Goal: Find specific page/section

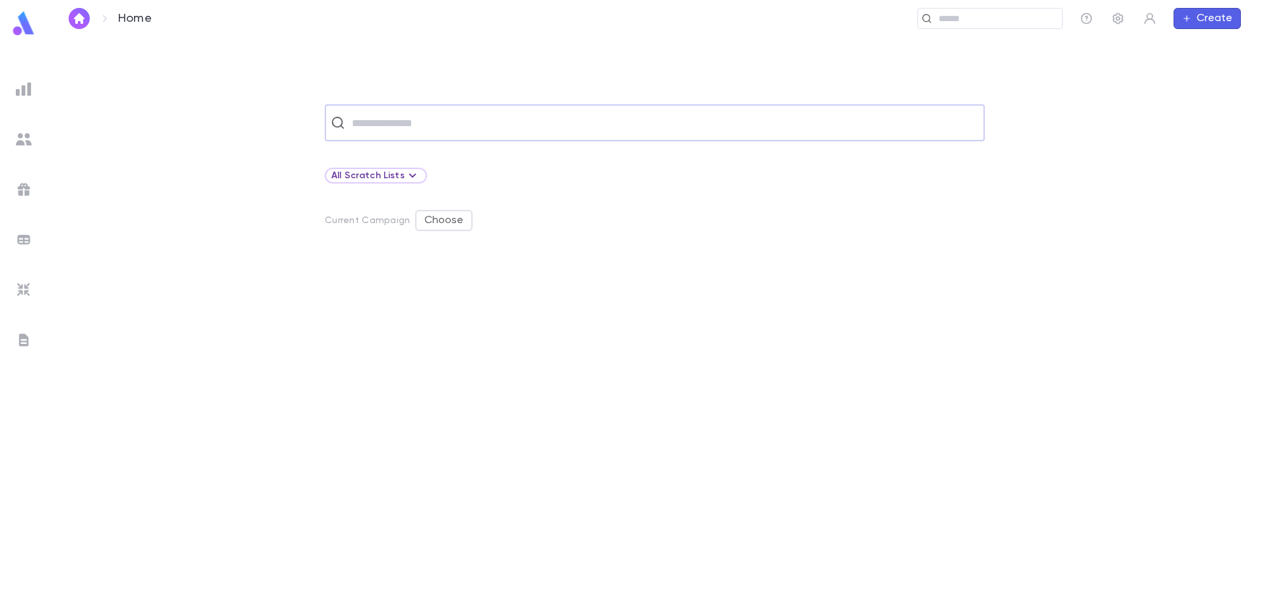
click at [28, 143] on img at bounding box center [24, 139] width 16 height 16
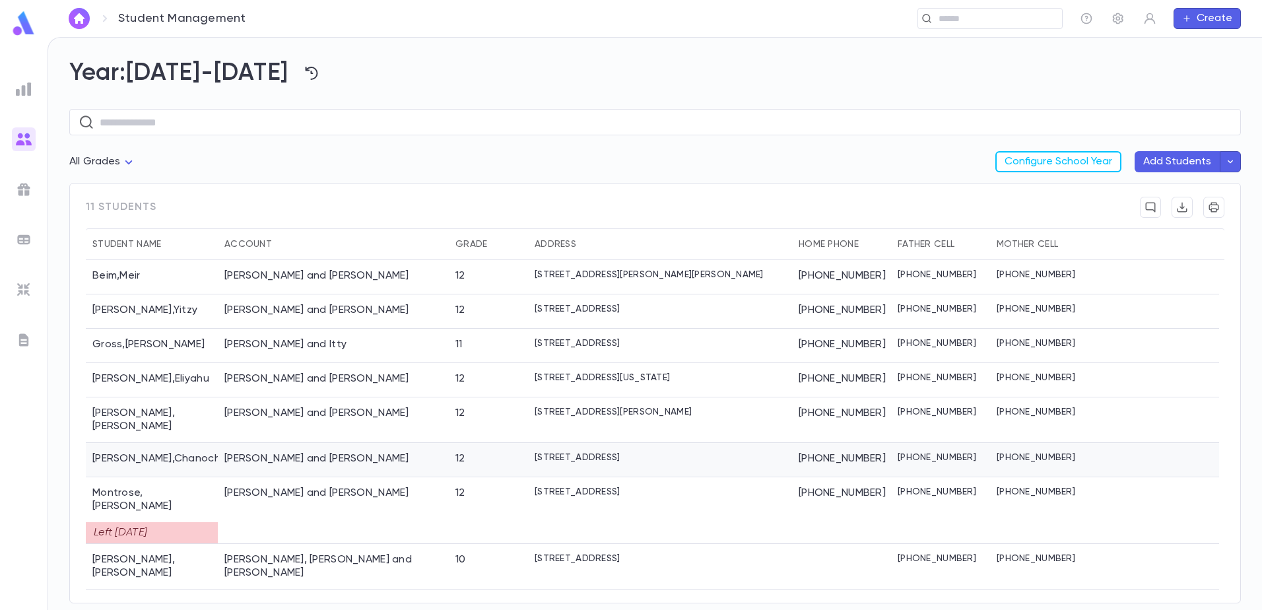
click at [132, 451] on div "[PERSON_NAME]" at bounding box center [152, 460] width 132 height 34
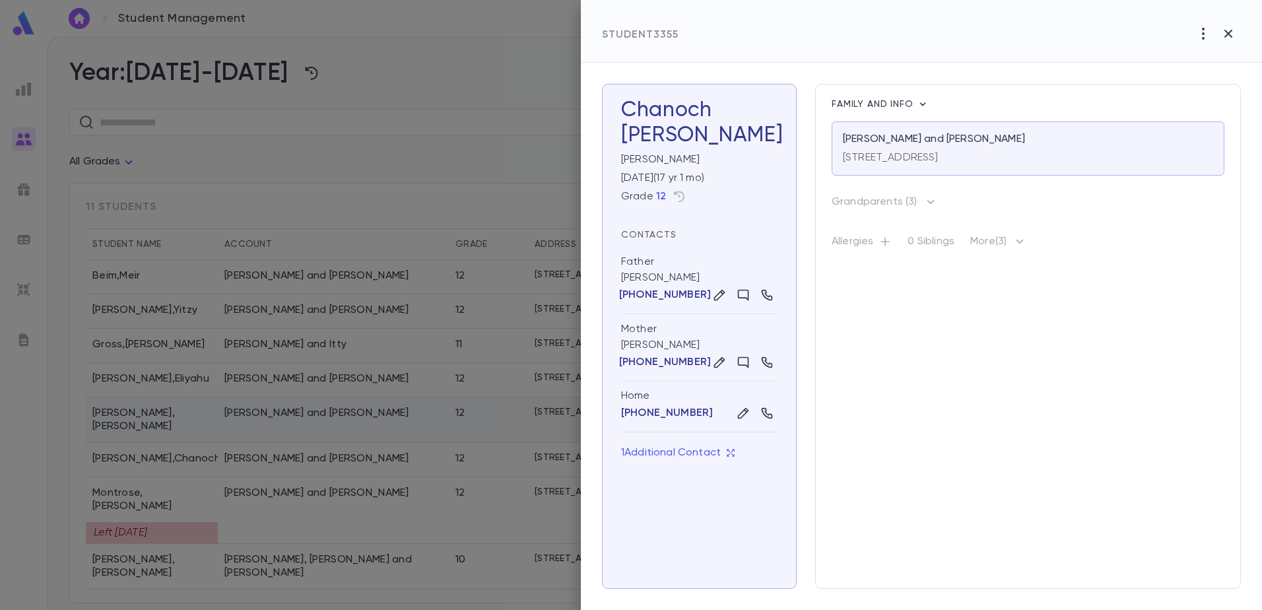
drag, startPoint x: 327, startPoint y: 434, endPoint x: 232, endPoint y: 400, distance: 100.8
click at [320, 435] on div at bounding box center [631, 305] width 1262 height 610
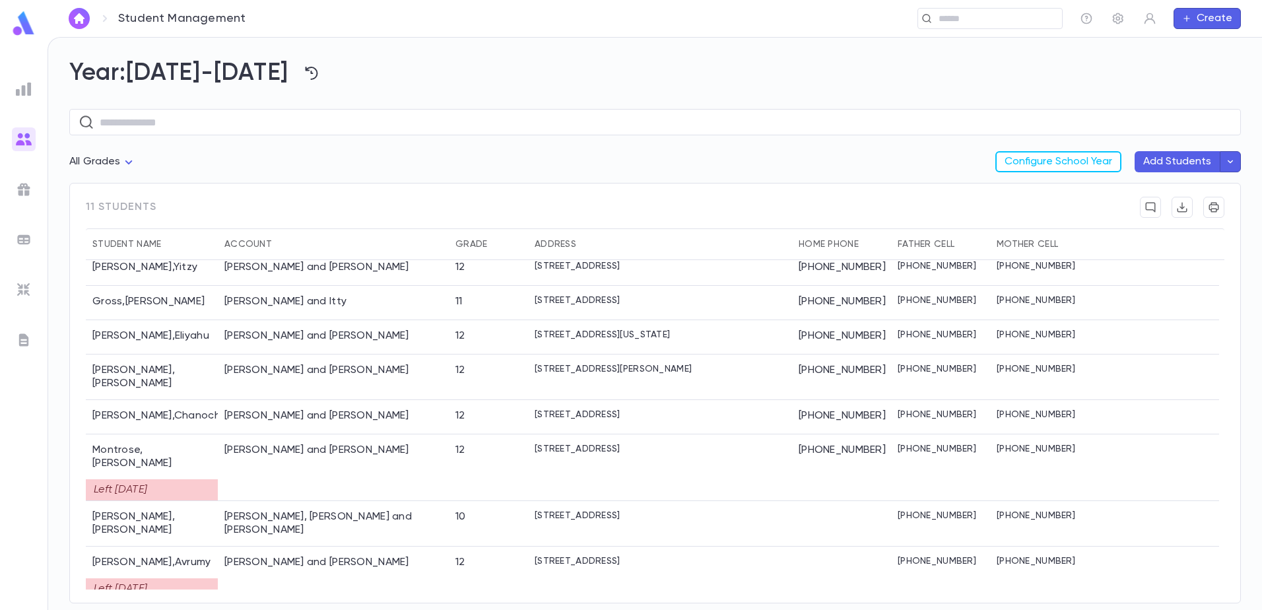
scroll to position [86, 0]
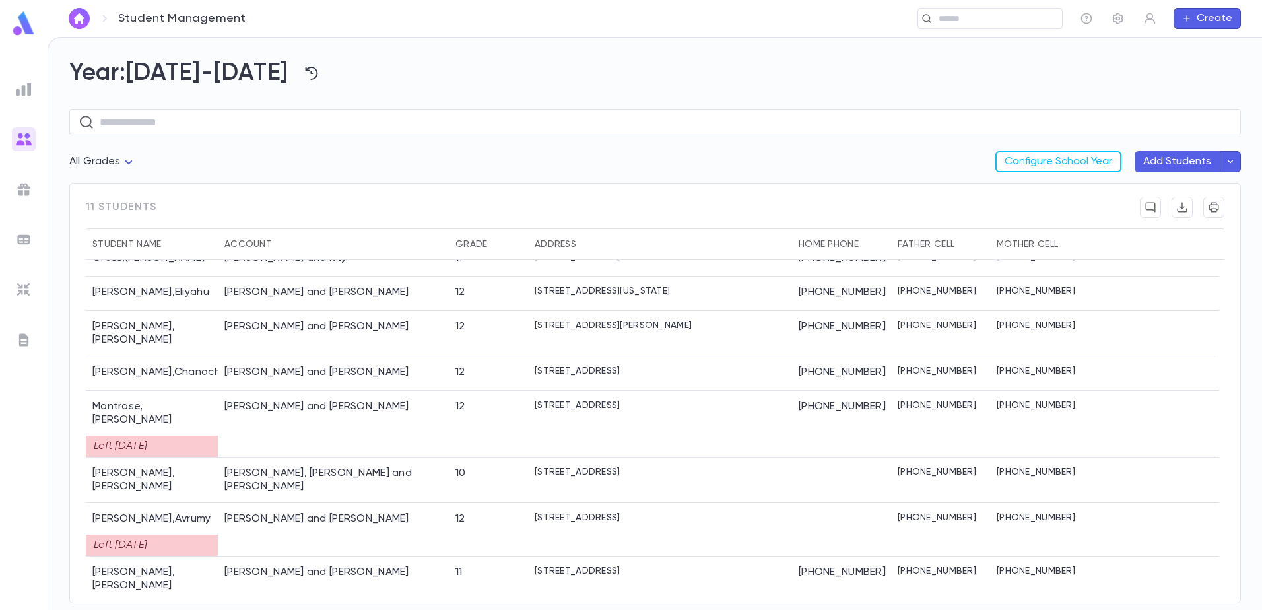
click at [138, 602] on div "[PERSON_NAME]" at bounding box center [152, 619] width 132 height 34
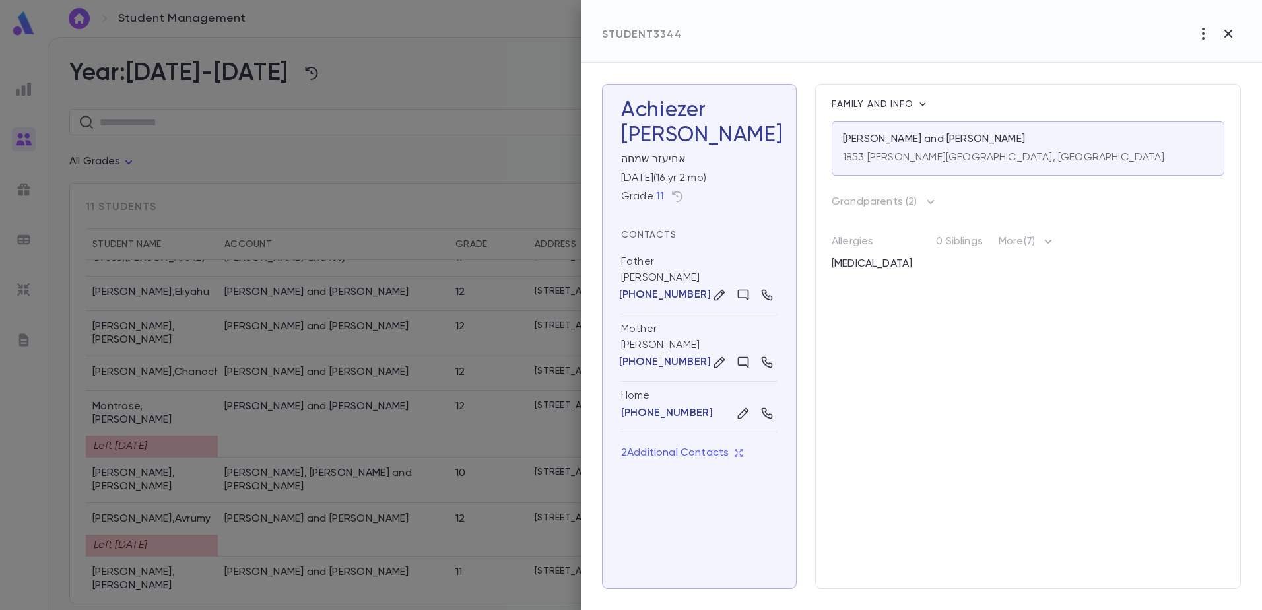
click at [153, 450] on div at bounding box center [631, 305] width 1262 height 610
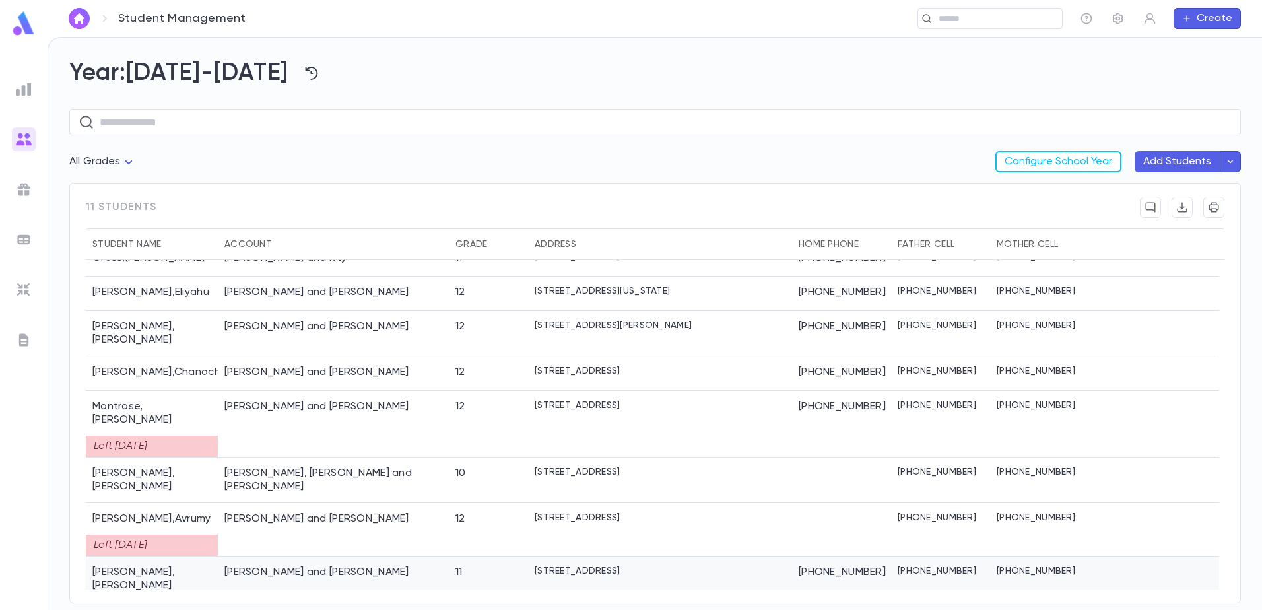
click at [146, 556] on div "[PERSON_NAME]" at bounding box center [152, 579] width 132 height 46
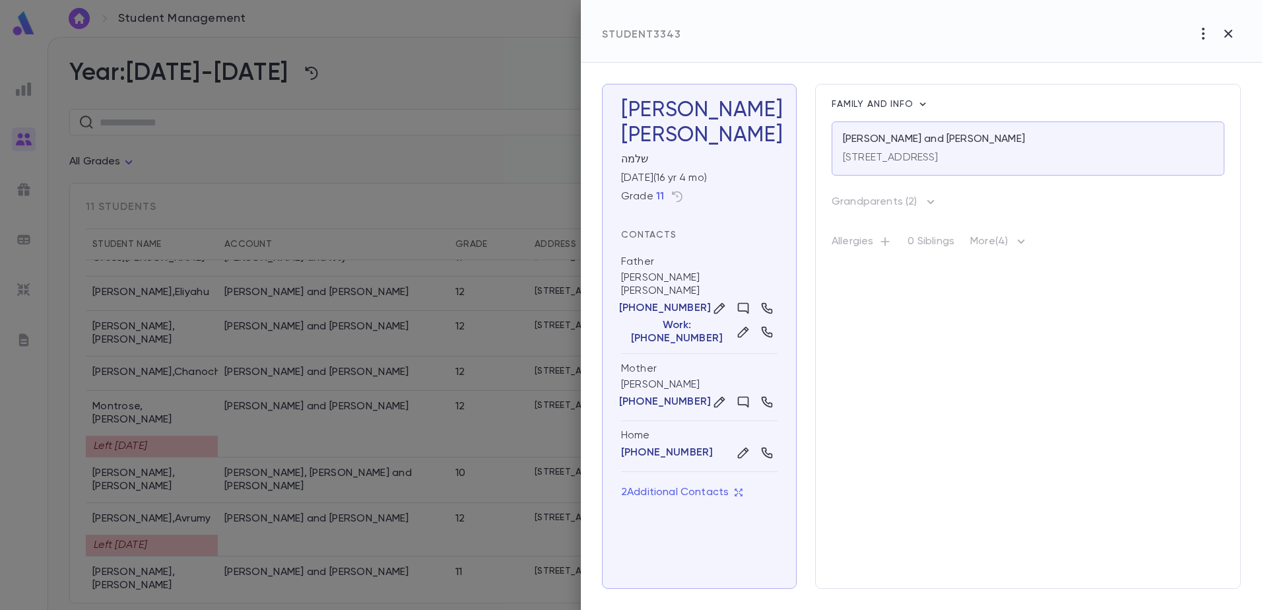
click at [315, 447] on div at bounding box center [631, 305] width 1262 height 610
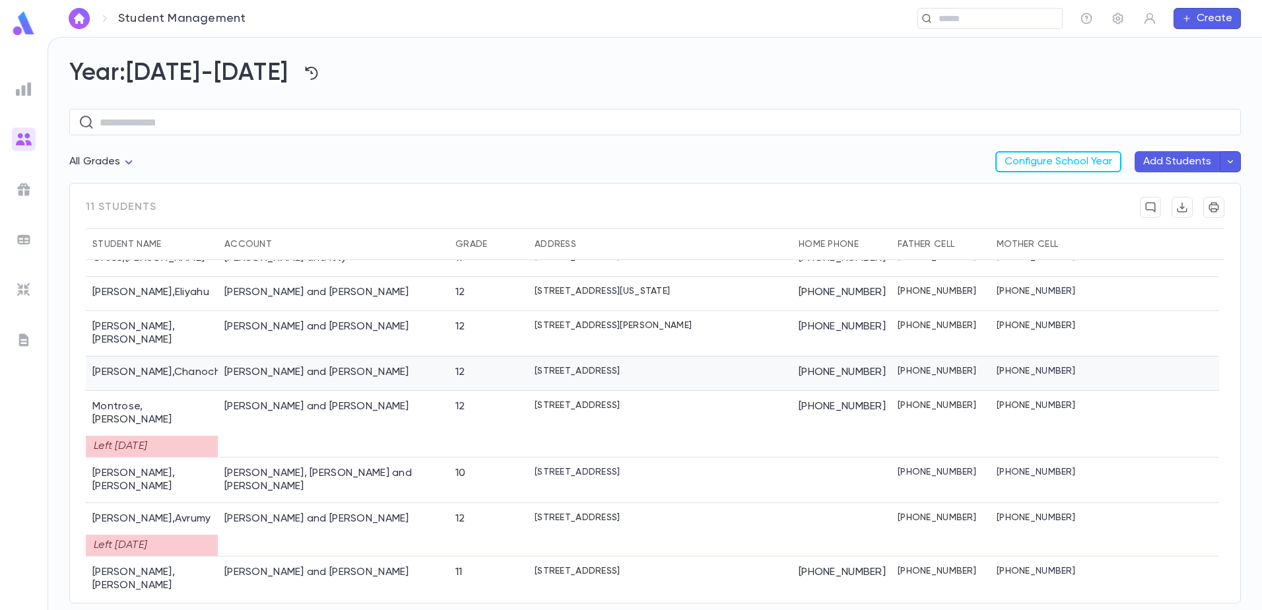
click at [133, 371] on div "[PERSON_NAME]" at bounding box center [152, 373] width 132 height 34
